Goal: Communication & Community: Answer question/provide support

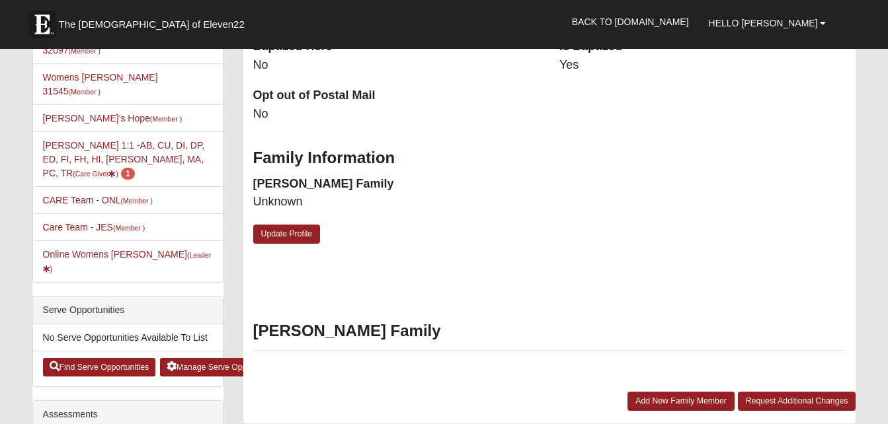
scroll to position [399, 0]
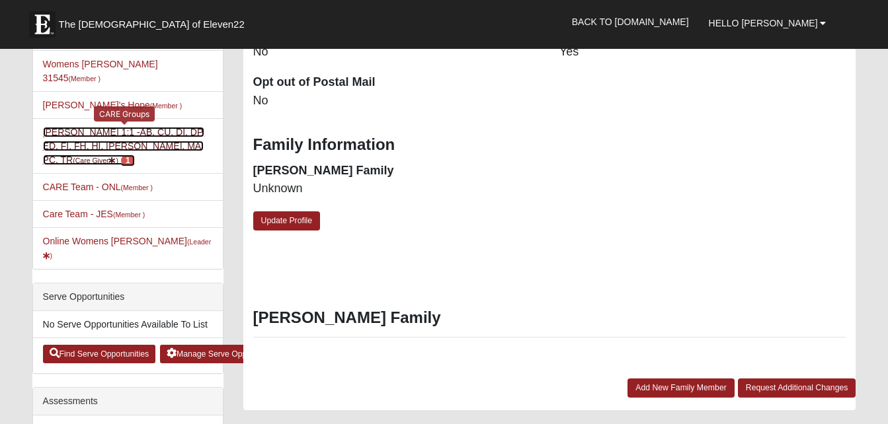
click at [112, 127] on link "Angela Boulineau 1:1 -AB, CU, DI, DP, ED, FI, FH, HI, LI, MA, PC, TR (Care Give…" at bounding box center [124, 146] width 162 height 38
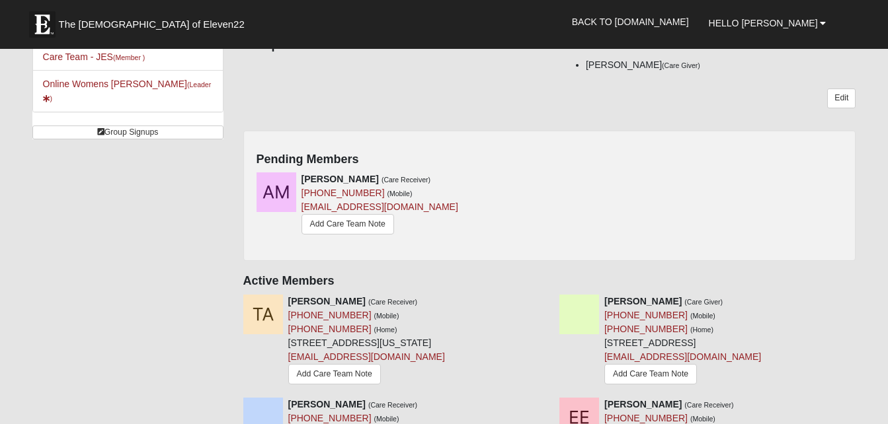
scroll to position [303, 0]
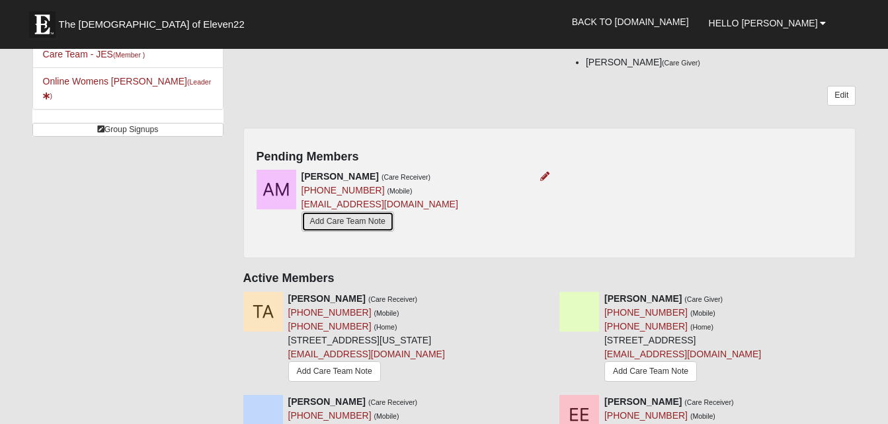
click at [370, 223] on link "Add Care Team Note" at bounding box center [347, 222] width 93 height 20
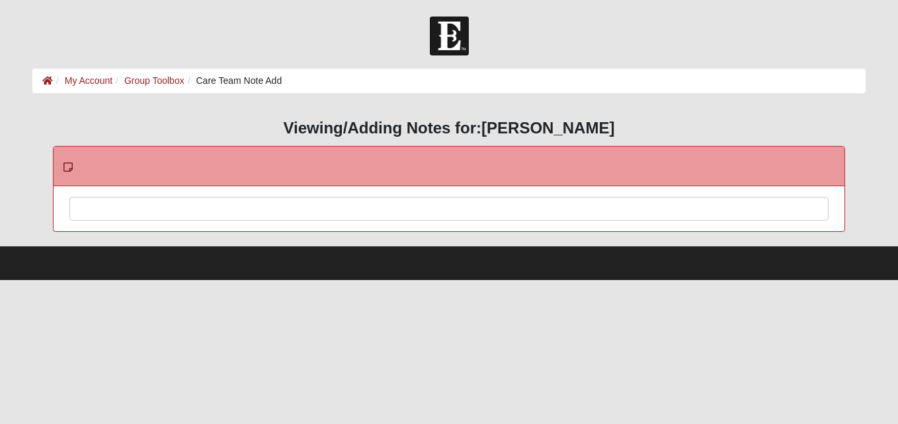
click at [356, 204] on div at bounding box center [448, 227] width 757 height 58
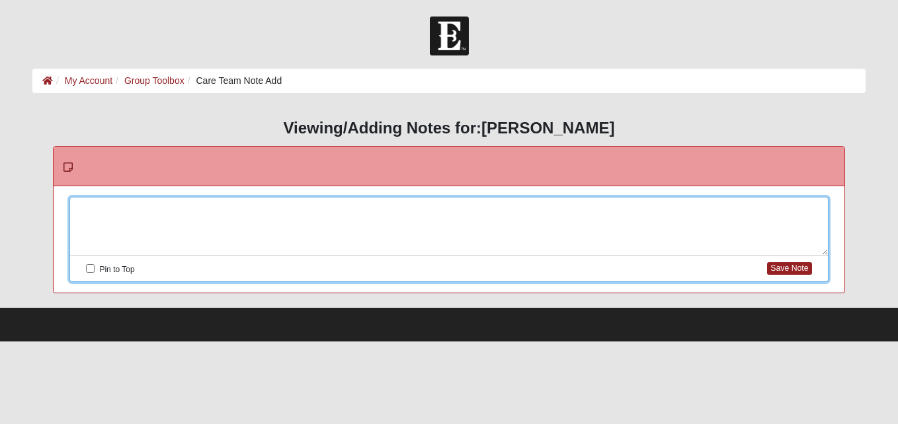
click at [356, 204] on div at bounding box center [448, 227] width 757 height 58
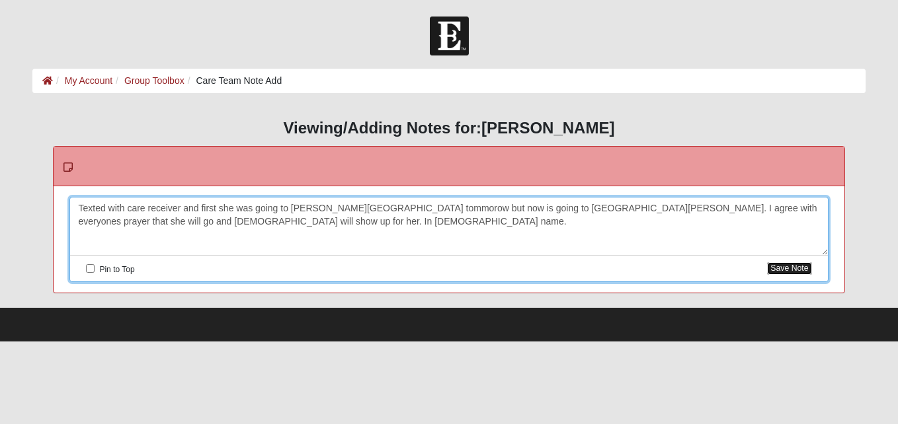
click at [795, 264] on button "Save Note" at bounding box center [789, 268] width 44 height 13
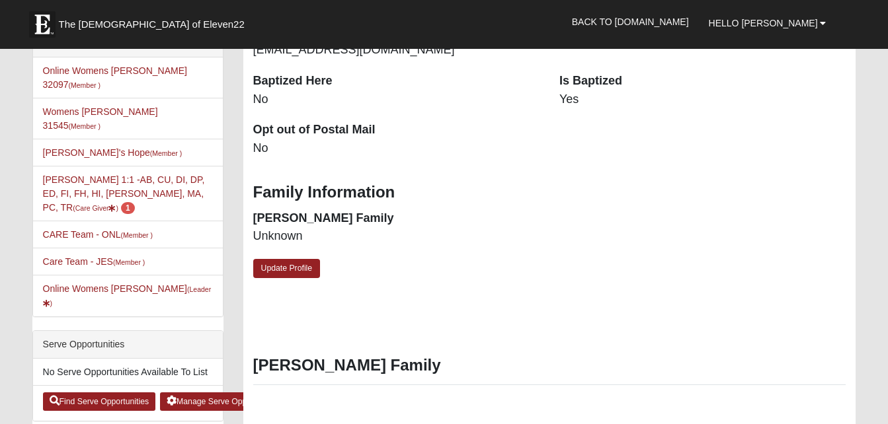
scroll to position [354, 0]
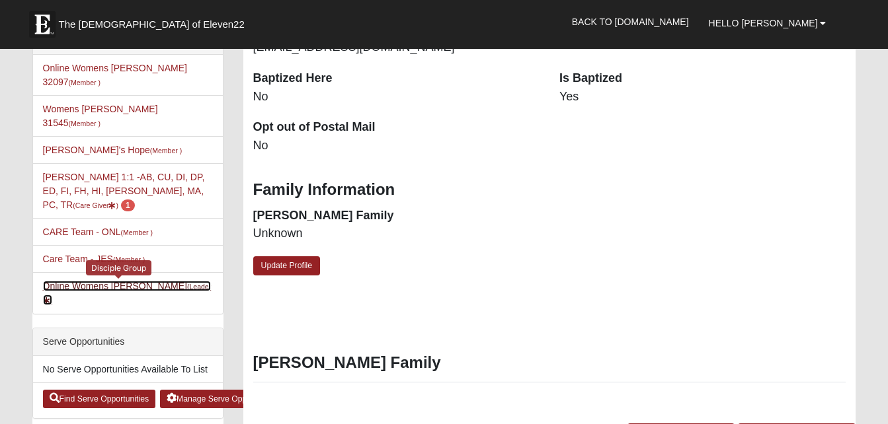
click at [157, 283] on small "(Leader )" at bounding box center [127, 294] width 169 height 22
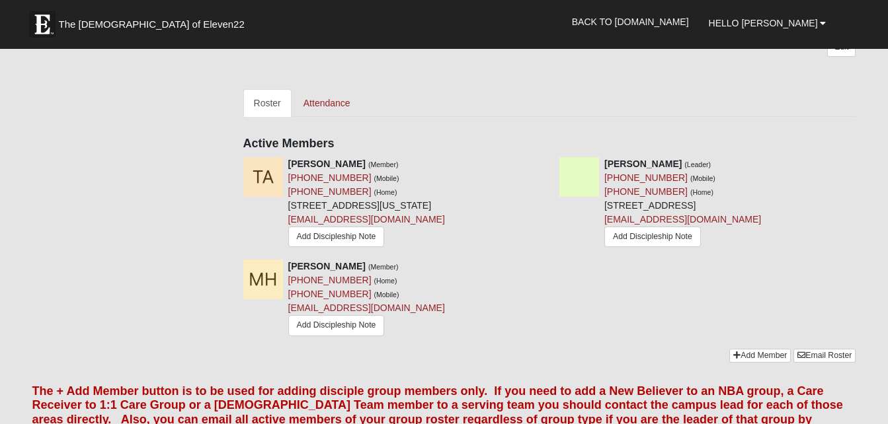
scroll to position [528, 0]
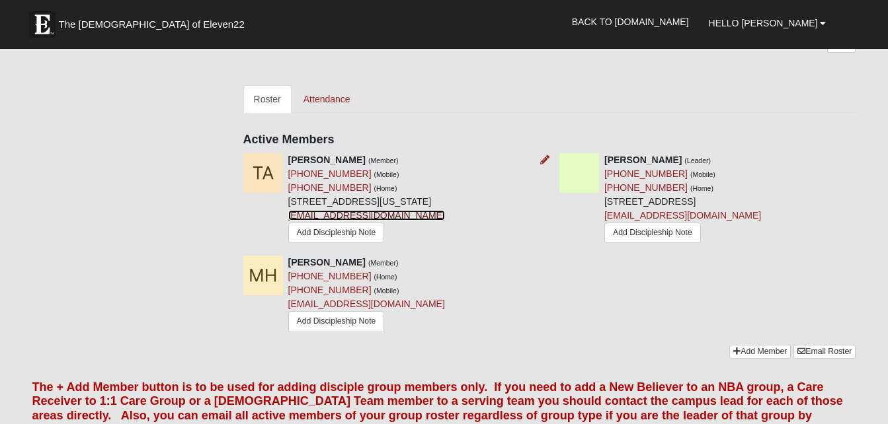
click at [374, 216] on link "[EMAIL_ADDRESS][DOMAIN_NAME]" at bounding box center [366, 215] width 157 height 11
